Goal: Information Seeking & Learning: Check status

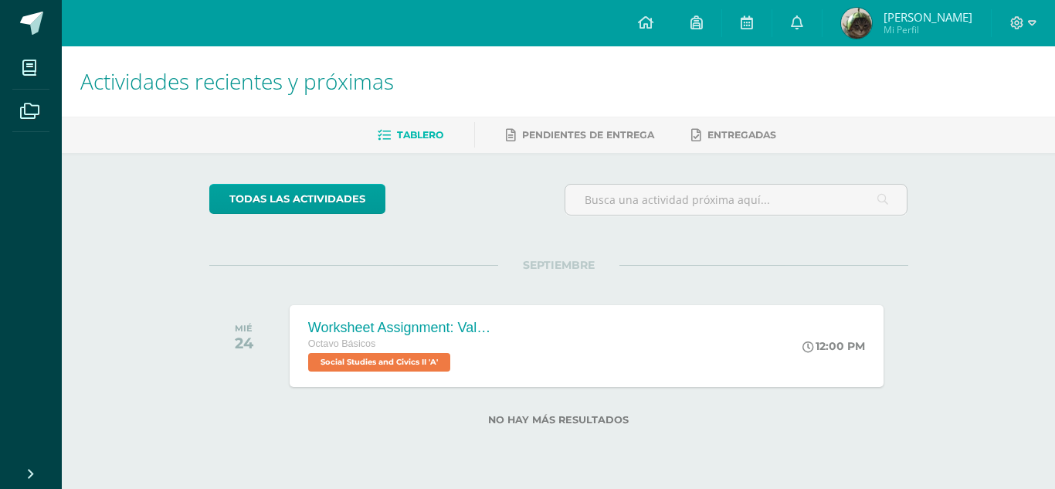
click at [944, 8] on span "Moisés Daniel Mi Perfil" at bounding box center [906, 23] width 137 height 31
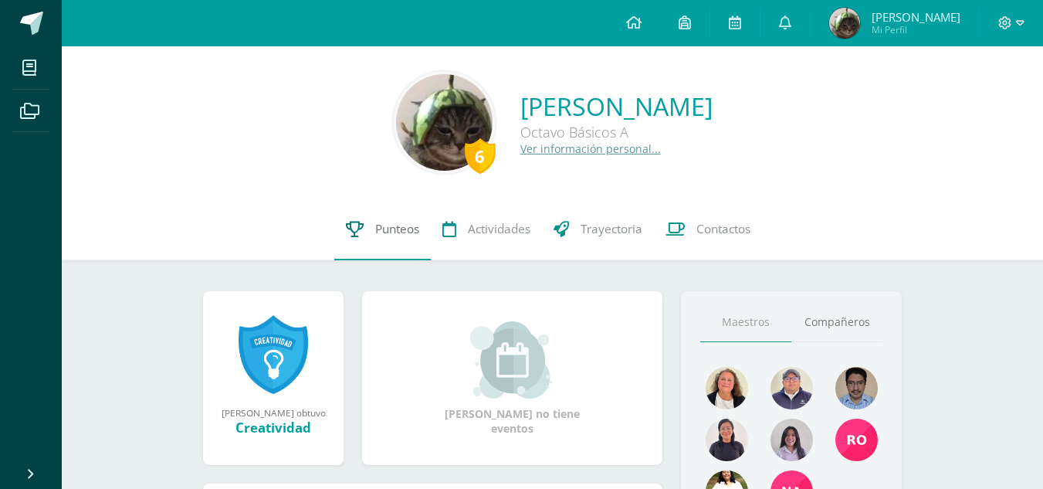
click at [401, 242] on link "Punteos" at bounding box center [382, 229] width 97 height 62
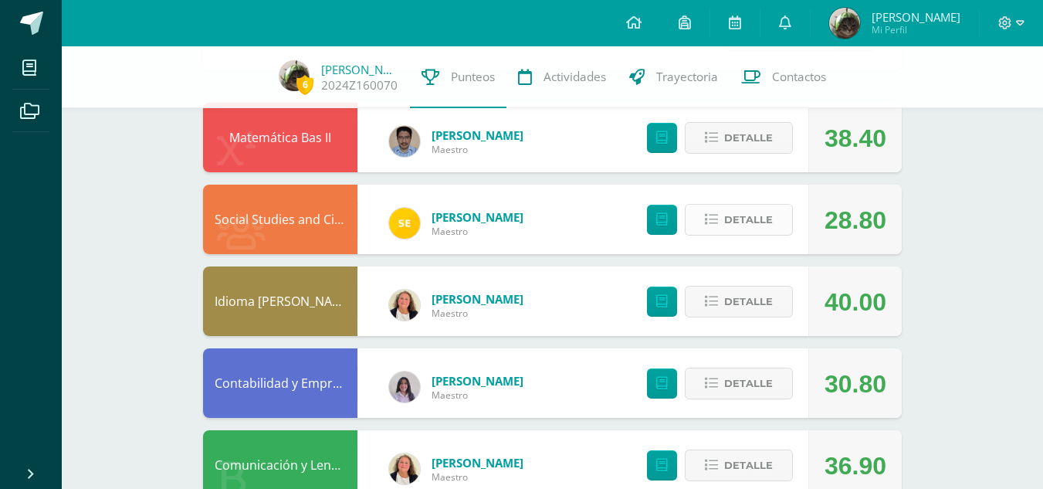
scroll to position [93, 0]
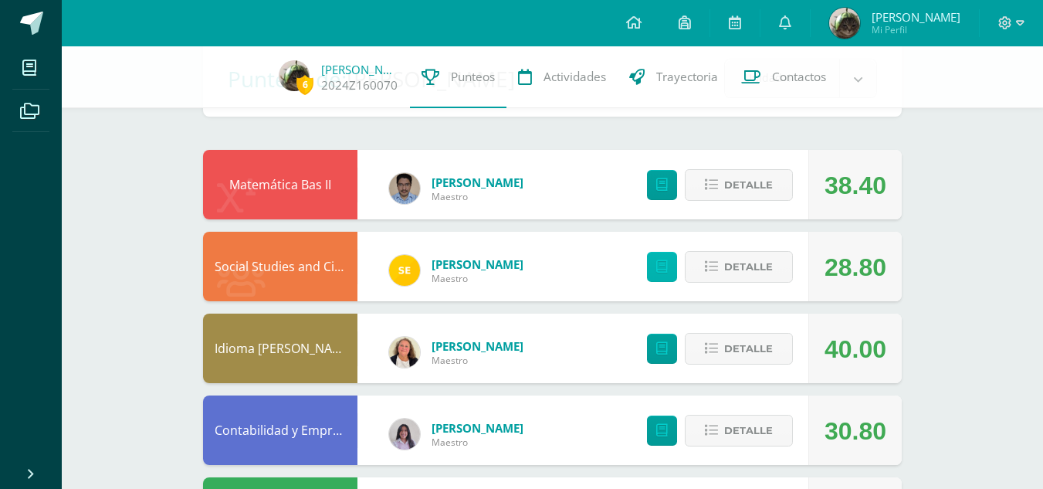
click at [666, 275] on link at bounding box center [662, 267] width 30 height 30
click at [748, 279] on span "Detalle" at bounding box center [748, 267] width 49 height 29
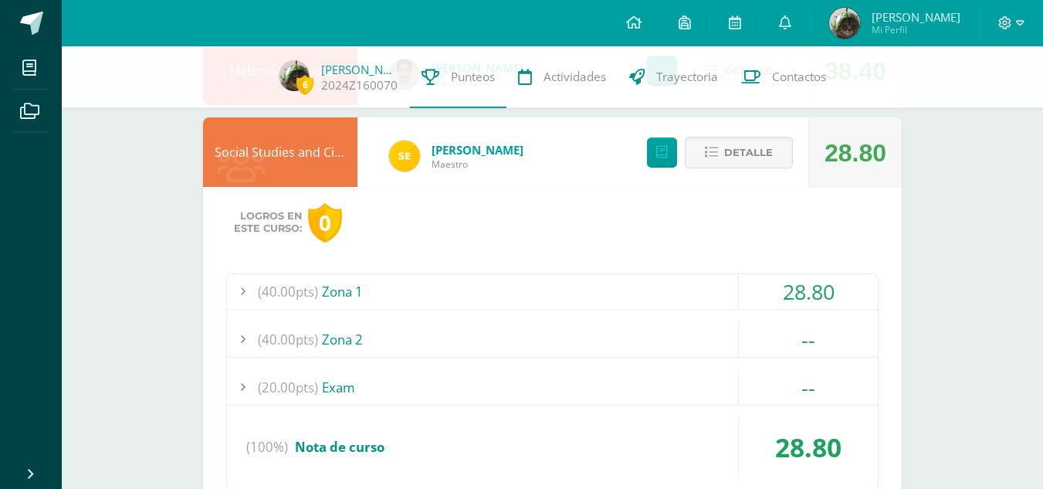
scroll to position [208, 0]
click at [596, 283] on div "(40.00pts) Zona 1" at bounding box center [552, 290] width 651 height 35
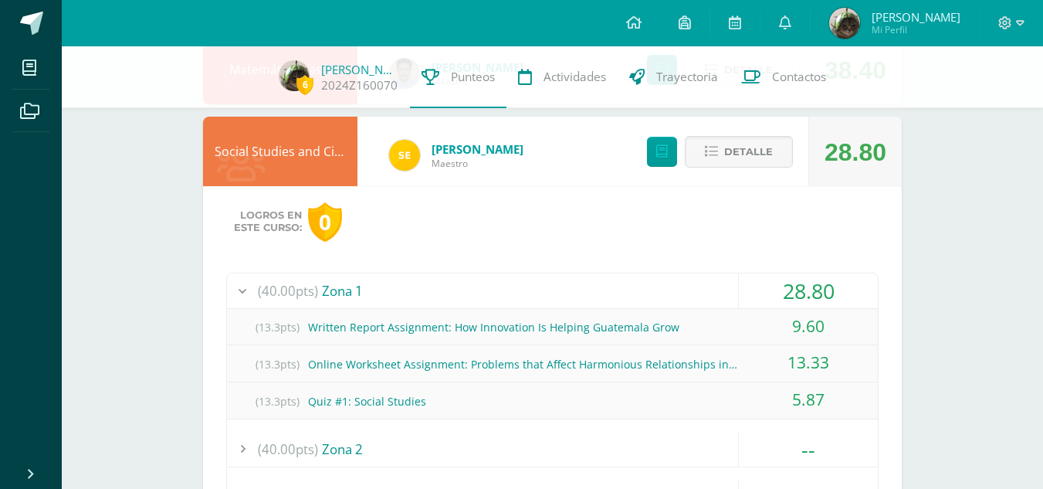
click at [558, 397] on div "(13.3pts) Quiz #1: Social Studies" at bounding box center [552, 401] width 651 height 35
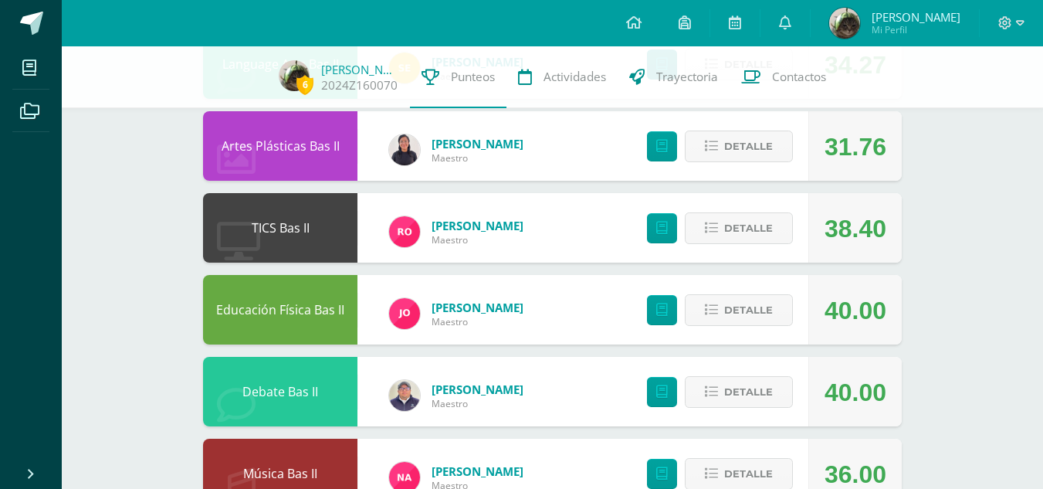
scroll to position [1374, 0]
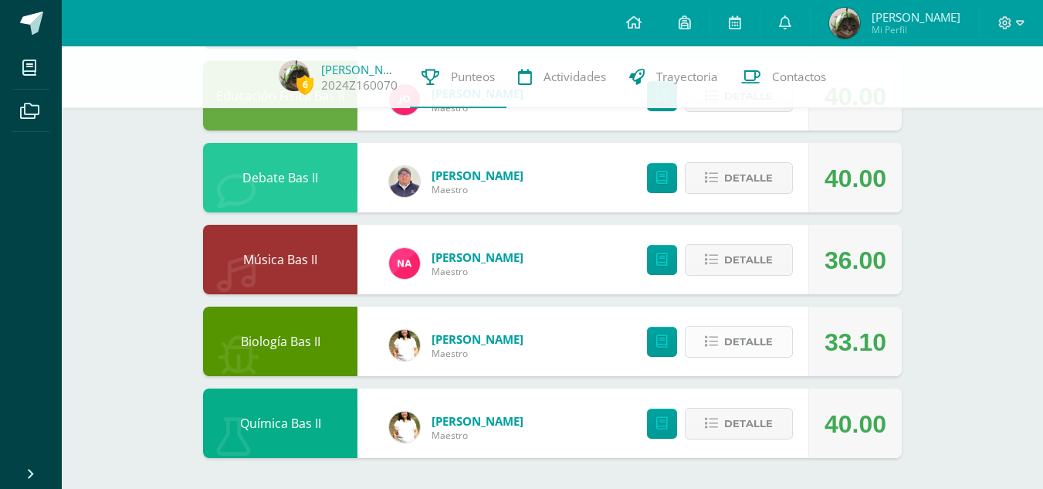
click at [731, 338] on span "Detalle" at bounding box center [748, 341] width 49 height 29
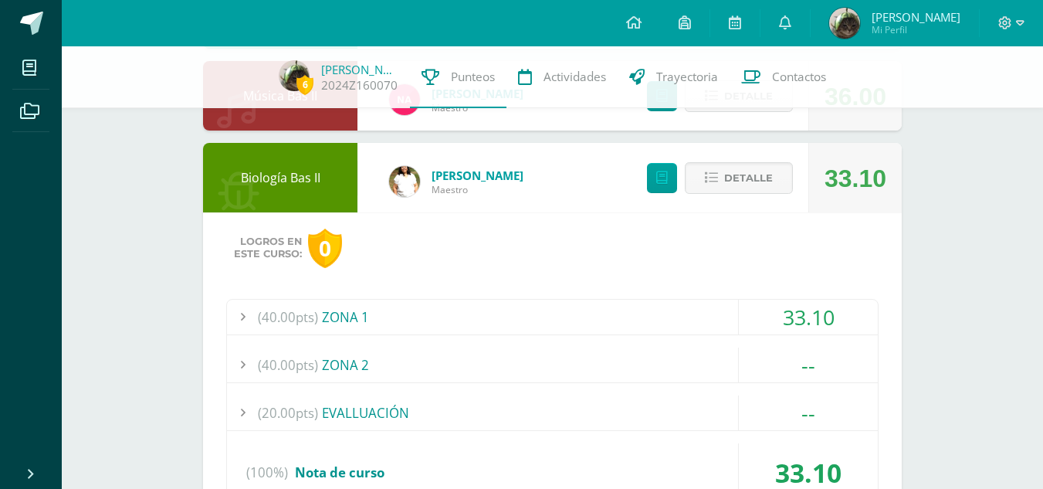
click at [638, 304] on div "(40.00pts) ZONA 1" at bounding box center [552, 317] width 651 height 35
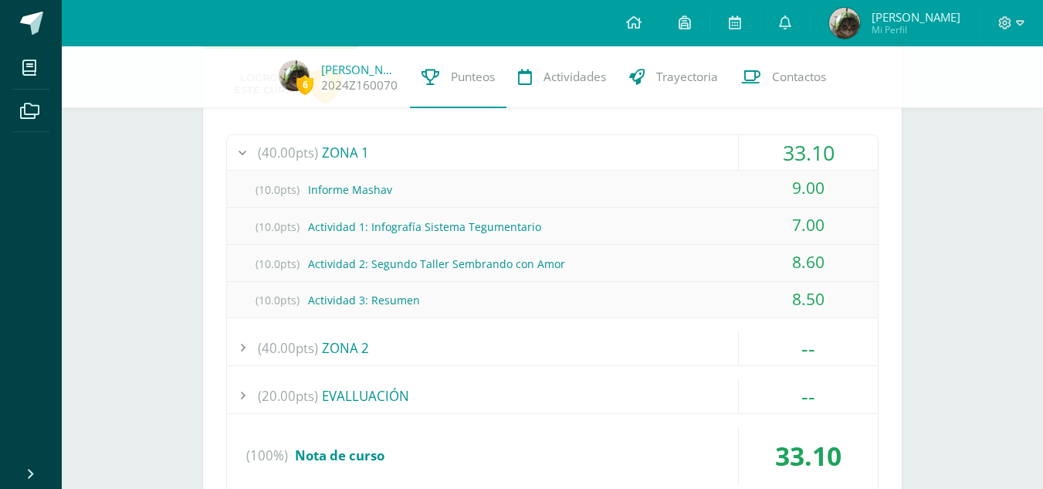
scroll to position [1592, 0]
